Goal: Task Accomplishment & Management: Manage account settings

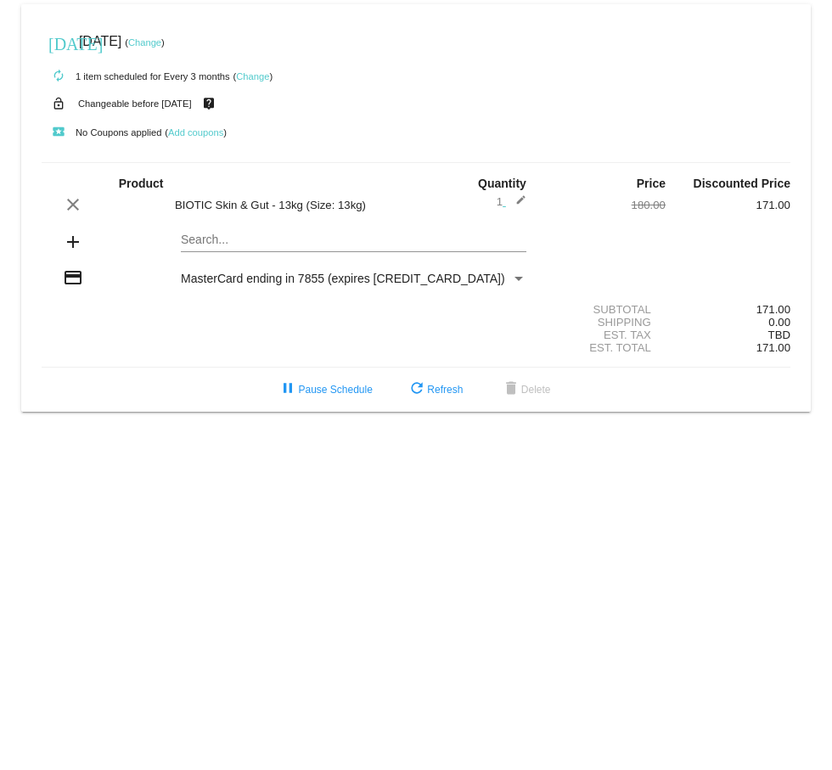
click at [161, 42] on link "Change" at bounding box center [144, 42] width 33 height 10
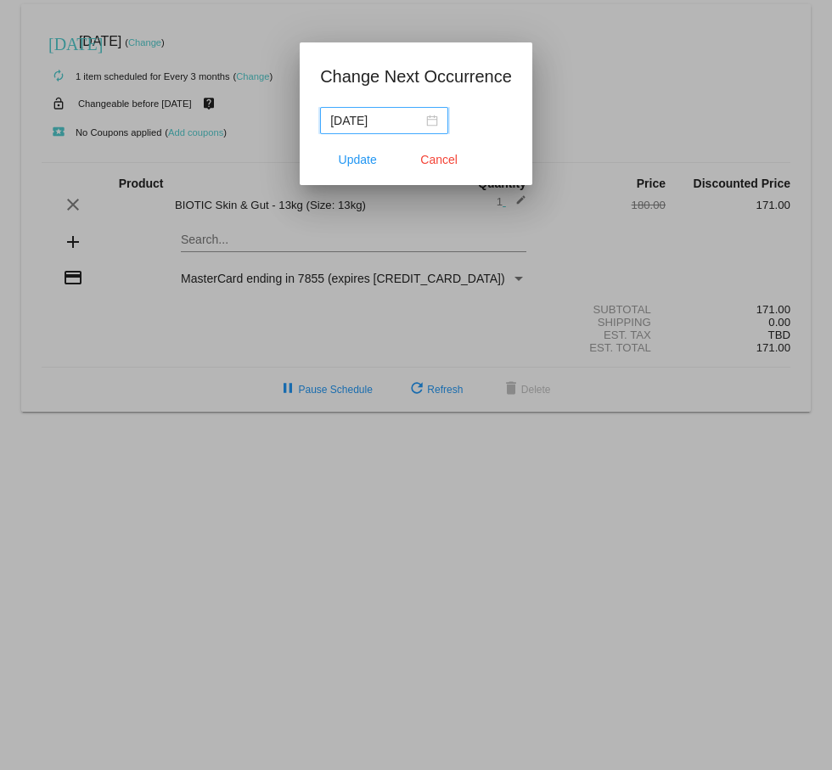
click at [427, 120] on div "[DATE]" at bounding box center [384, 120] width 108 height 19
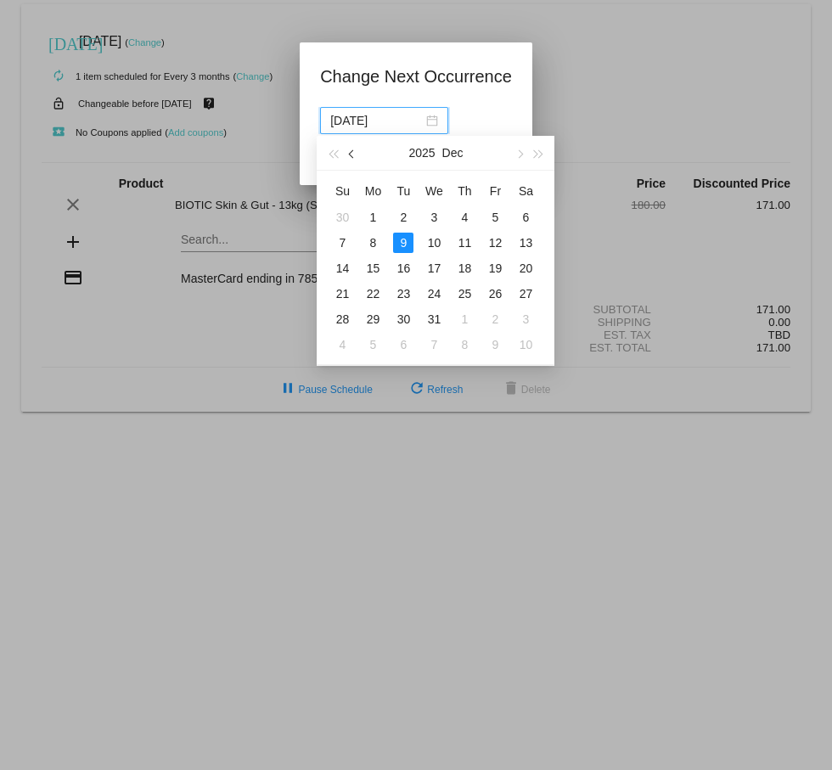
click at [352, 154] on span "button" at bounding box center [352, 154] width 8 height 8
click at [378, 268] on div "13" at bounding box center [373, 268] width 20 height 20
type input "2025-10-13"
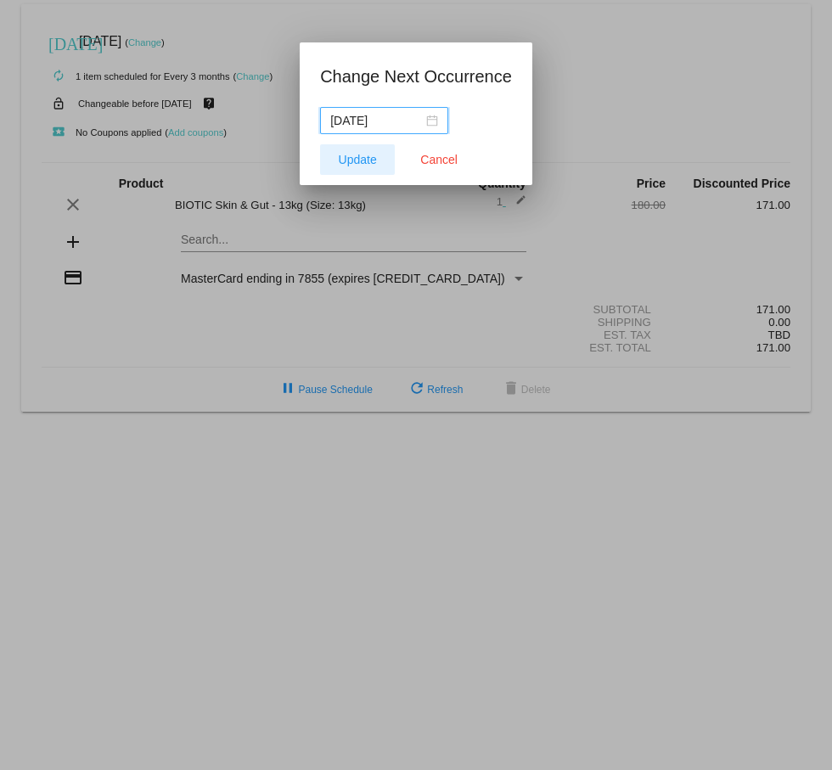
click at [364, 163] on span "Update" at bounding box center [358, 160] width 38 height 14
